Goal: Task Accomplishment & Management: Complete application form

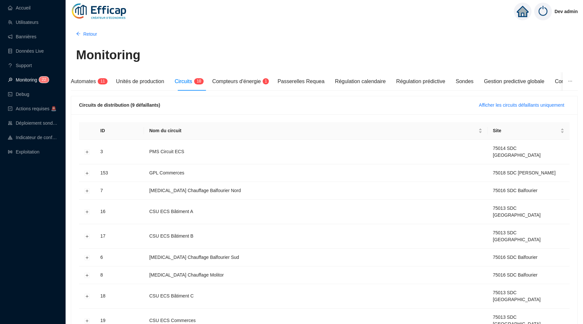
drag, startPoint x: 0, startPoint y: 0, endPoint x: 43, endPoint y: 79, distance: 90.3
click at [38, 79] on link "Monitoring 2 2" at bounding box center [27, 79] width 39 height 5
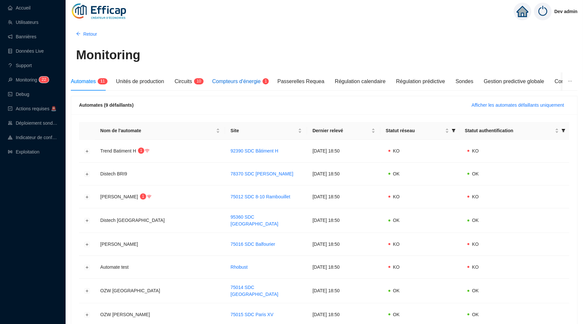
click at [228, 82] on span "Compteurs d'énergie" at bounding box center [236, 82] width 48 height 6
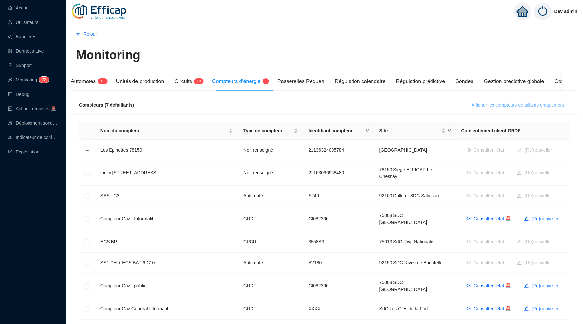
click at [495, 107] on span "Afficher les compteurs défaillants uniquement" at bounding box center [517, 105] width 92 height 7
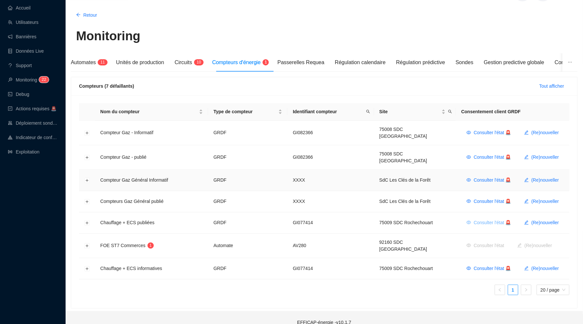
scroll to position [18, 0]
click at [533, 220] on span "(Re)nouveller" at bounding box center [545, 223] width 28 height 7
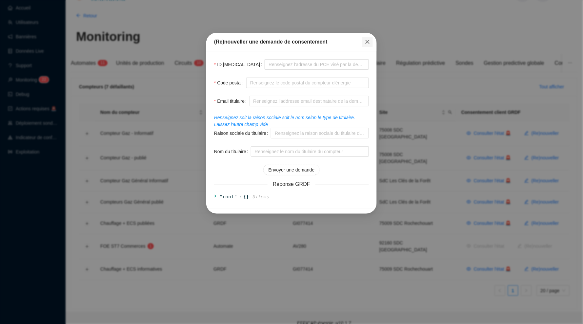
click at [368, 40] on icon "close" at bounding box center [367, 41] width 5 height 5
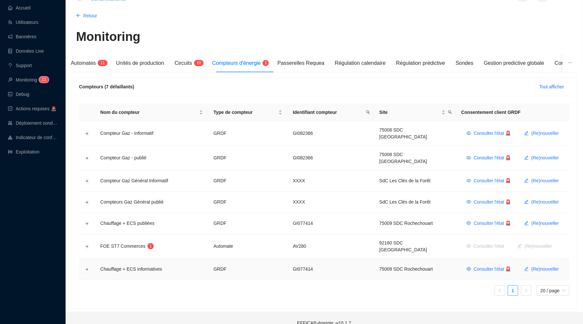
click at [530, 259] on td "Consulter l'état 🚨 (Re)nouveller" at bounding box center [512, 269] width 113 height 21
click at [531, 266] on span "(Re)nouveller" at bounding box center [545, 269] width 28 height 7
type input "GI077414"
type input "75009"
type input "[PERSON_NAME][EMAIL_ADDRESS][DOMAIN_NAME]"
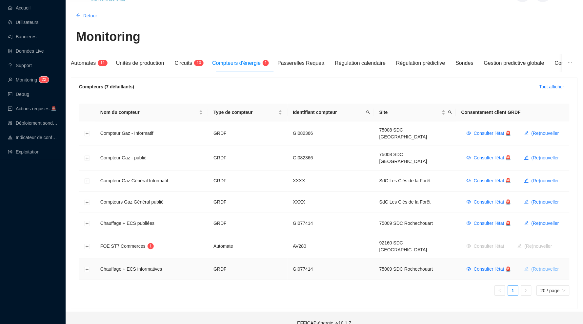
type input "LEFEVRE"
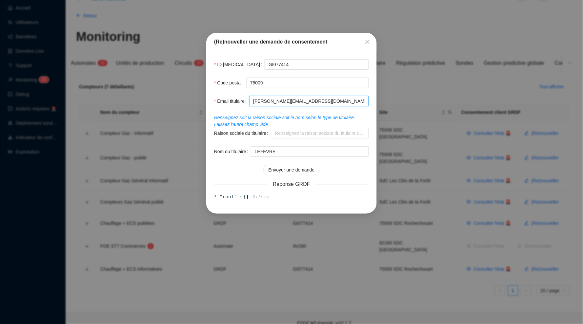
drag, startPoint x: 297, startPoint y: 101, endPoint x: 235, endPoint y: 101, distance: 62.2
click at [299, 102] on input "[PERSON_NAME][EMAIL_ADDRESS][DOMAIN_NAME]" at bounding box center [309, 101] width 120 height 10
drag, startPoint x: 300, startPoint y: 102, endPoint x: 254, endPoint y: 102, distance: 46.2
click at [254, 102] on input "[PERSON_NAME][EMAIL_ADDRESS][DOMAIN_NAME]" at bounding box center [309, 101] width 120 height 10
